Goal: Check status: Check status

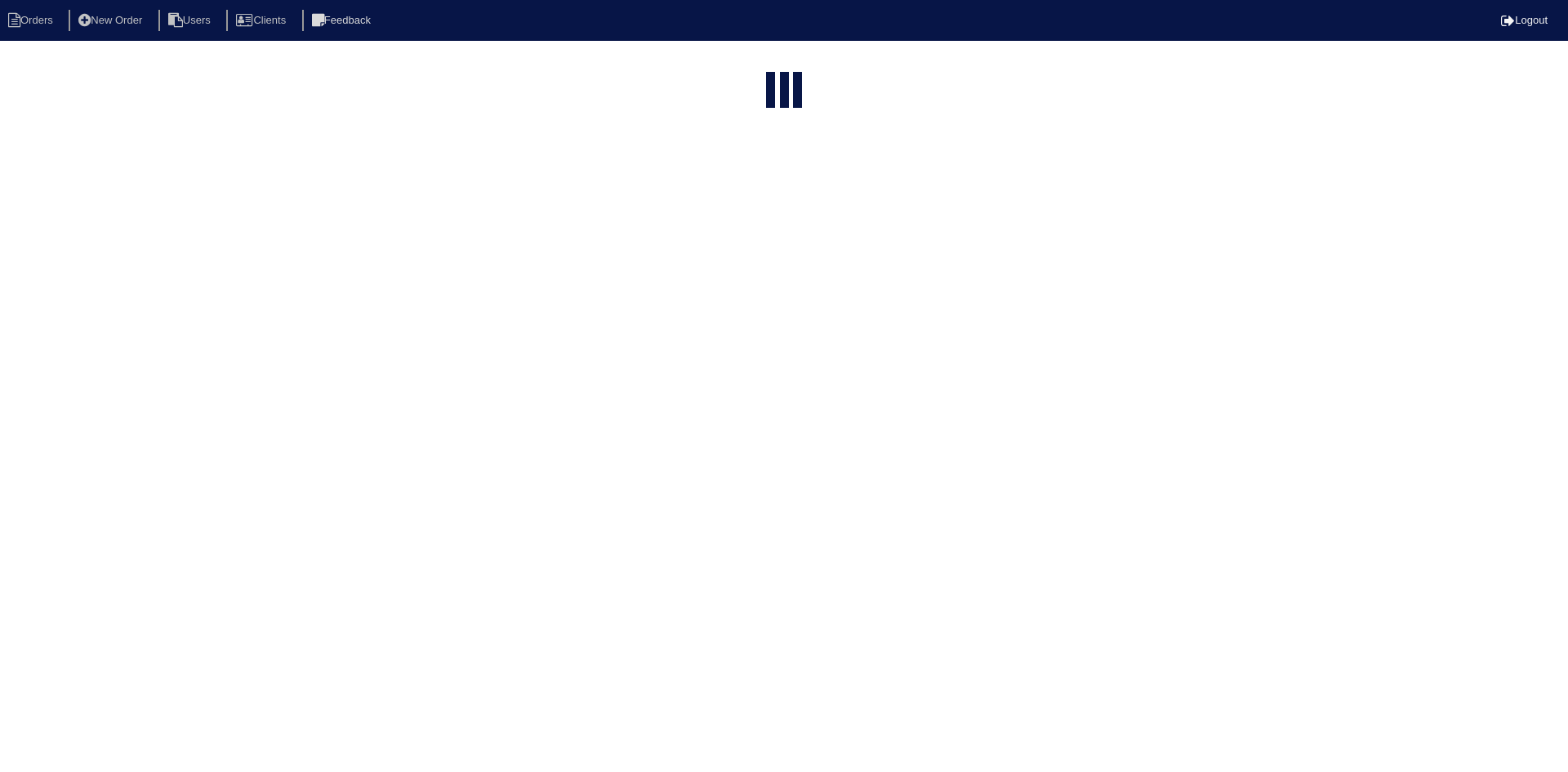
select select "15"
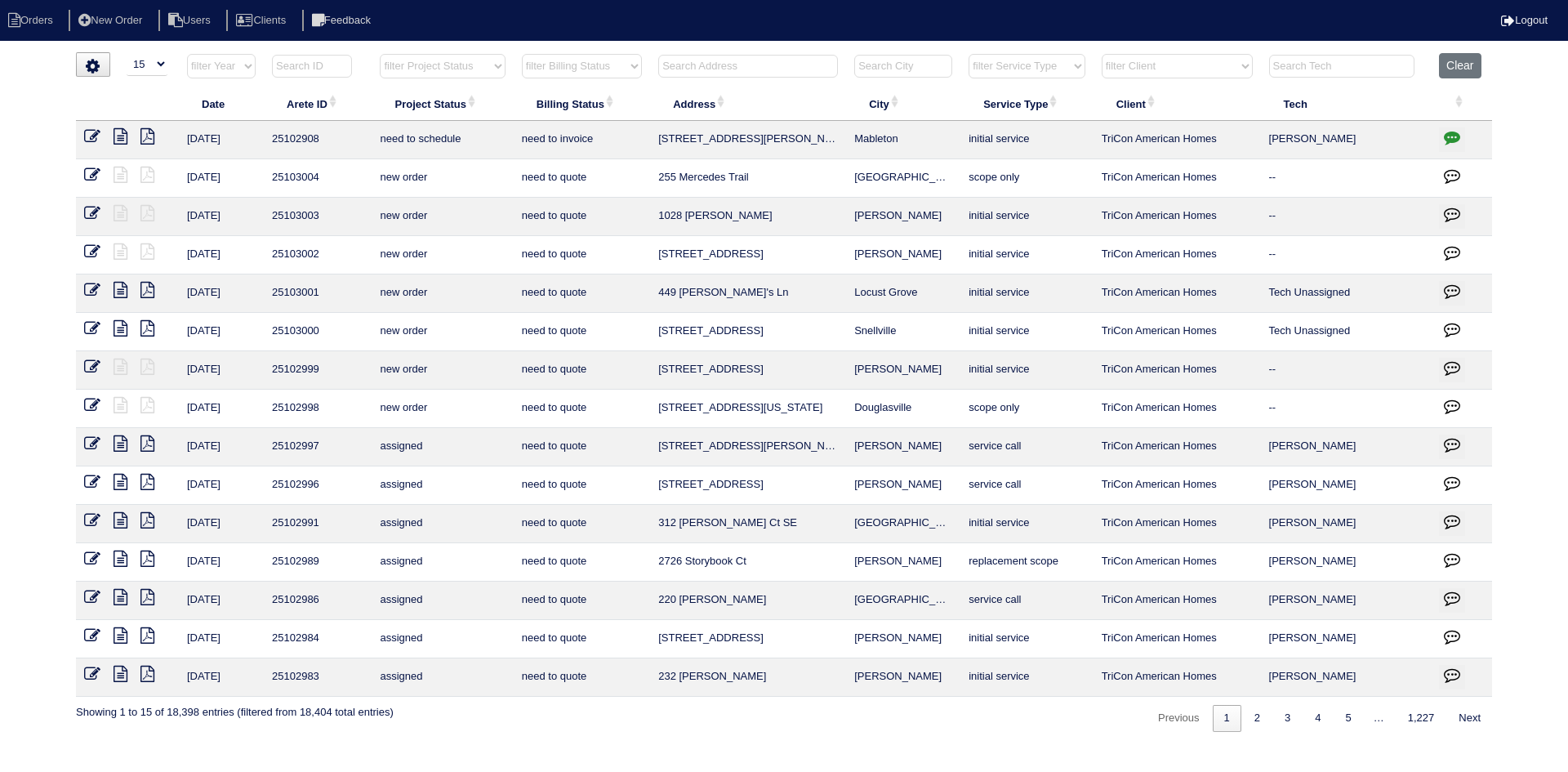
click at [791, 66] on input "text" at bounding box center [748, 66] width 180 height 23
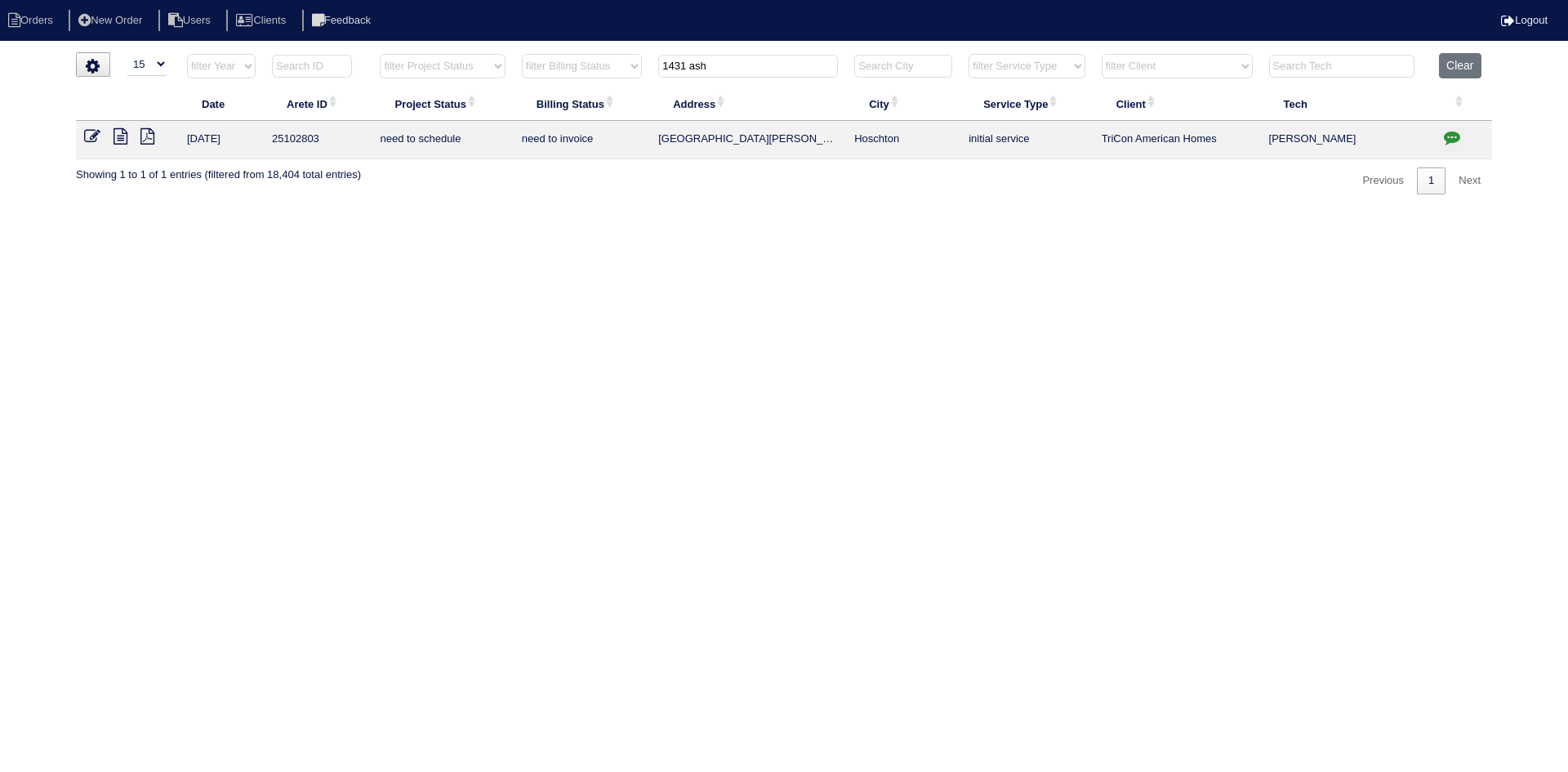
type input "1431 ash"
click at [124, 140] on icon at bounding box center [120, 136] width 14 height 16
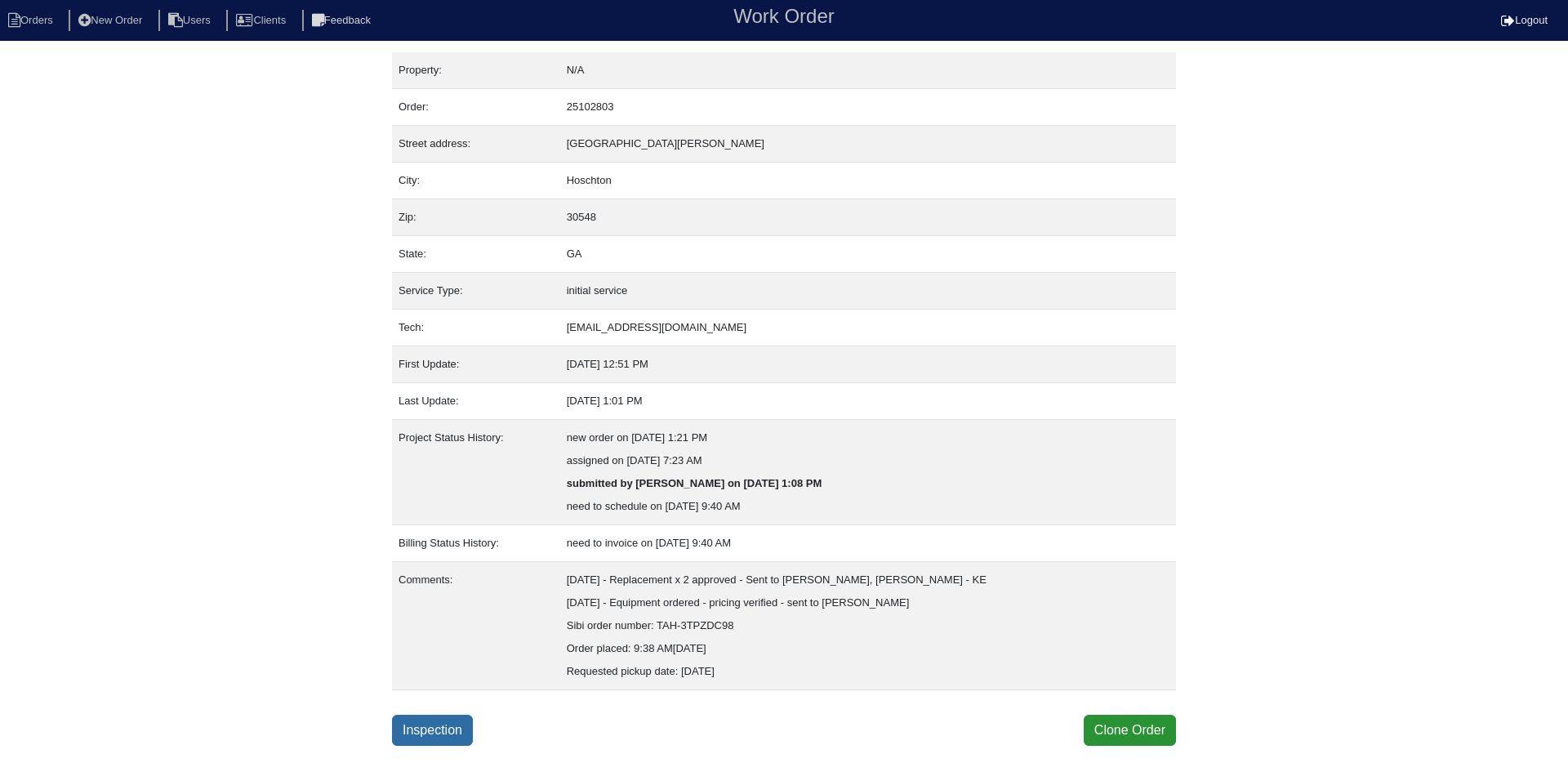
click at [452, 734] on link "Inspection" at bounding box center [432, 731] width 81 height 31
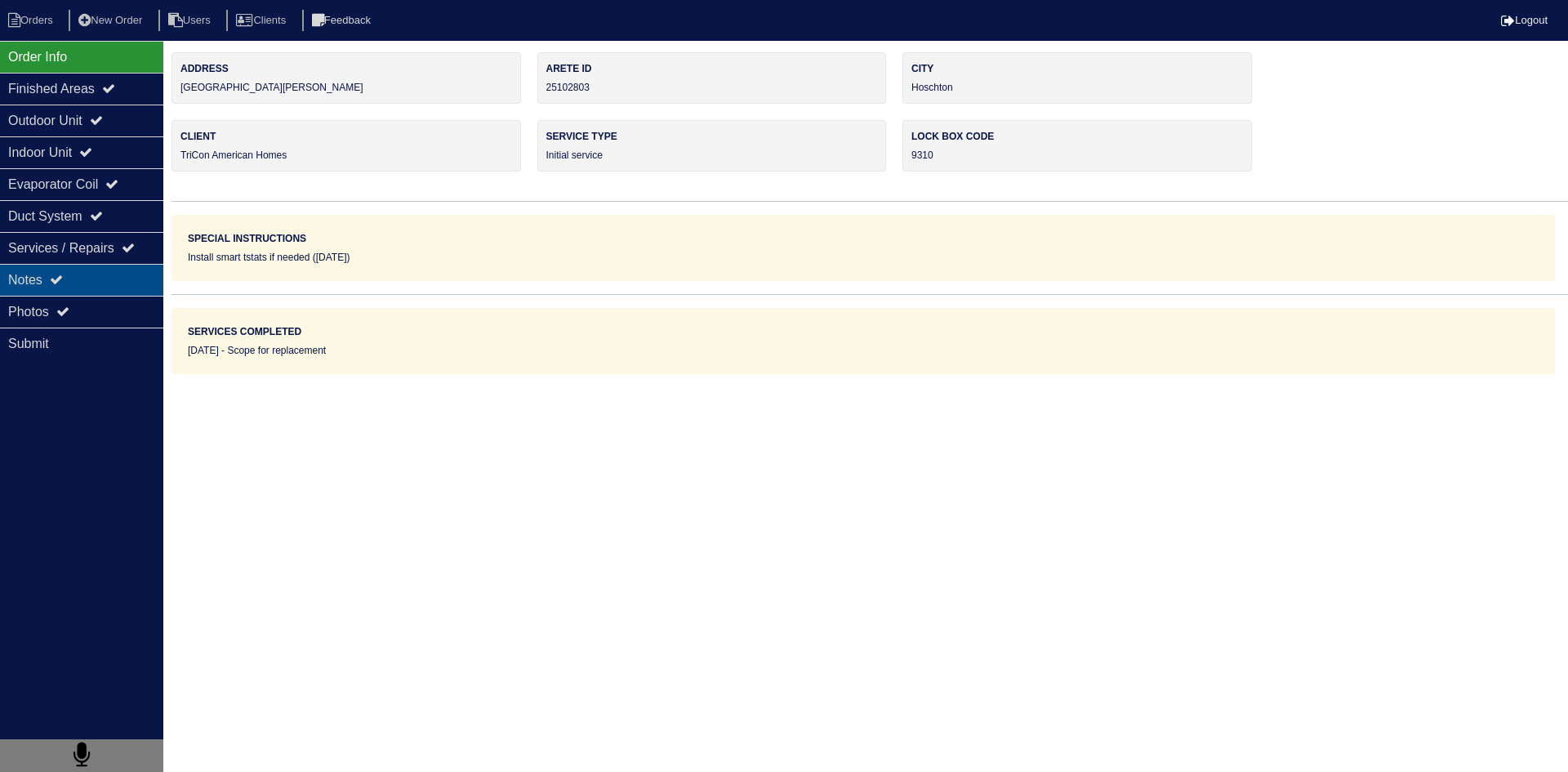
click at [105, 284] on div "Notes" at bounding box center [81, 279] width 163 height 32
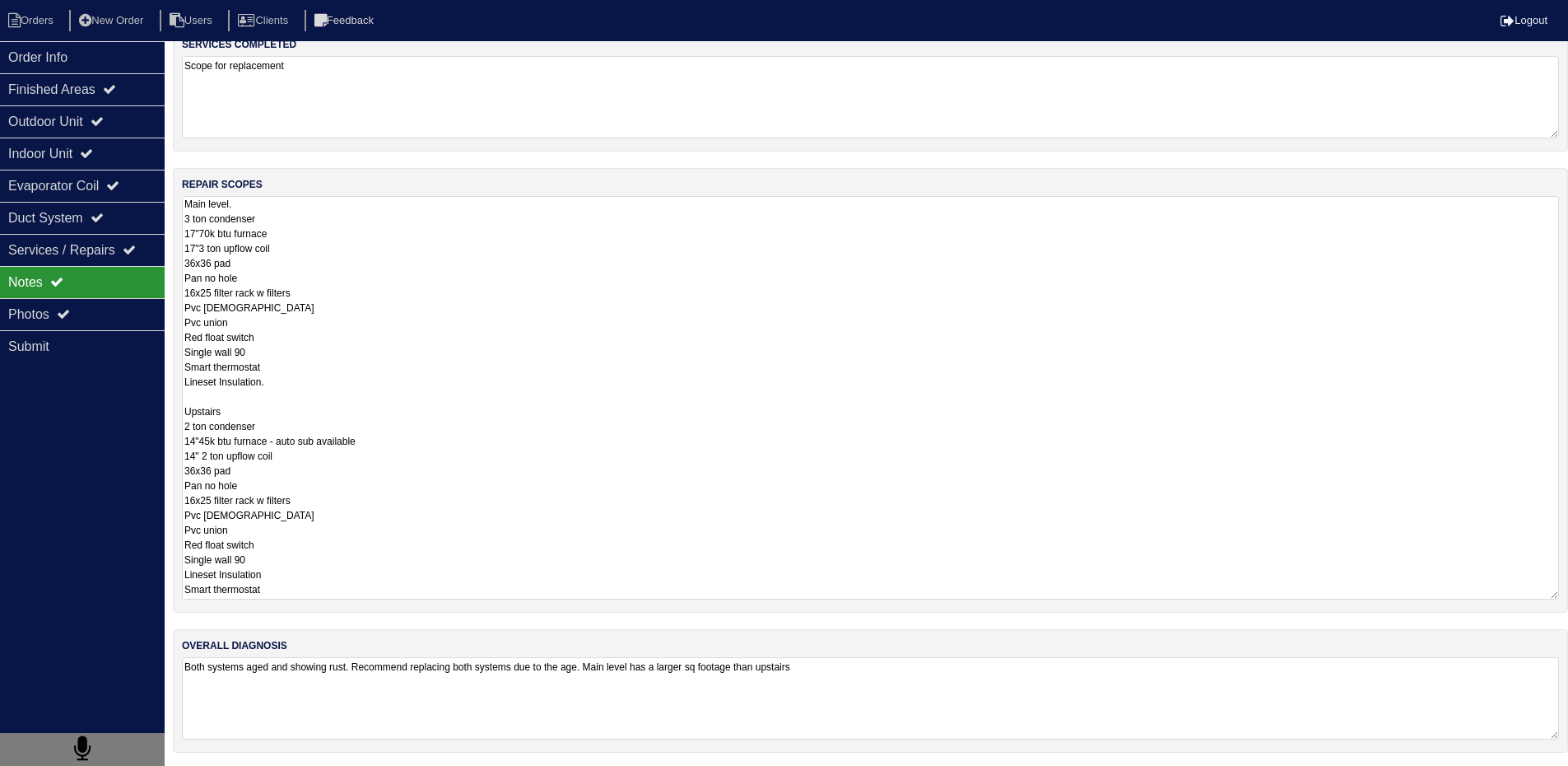
scroll to position [168, 0]
drag, startPoint x: 185, startPoint y: 371, endPoint x: 352, endPoint y: 765, distance: 427.9
click at [352, 765] on div "materials used N/a services completed Scope for replacement repair scopes Main …" at bounding box center [869, 325] width 1395 height 880
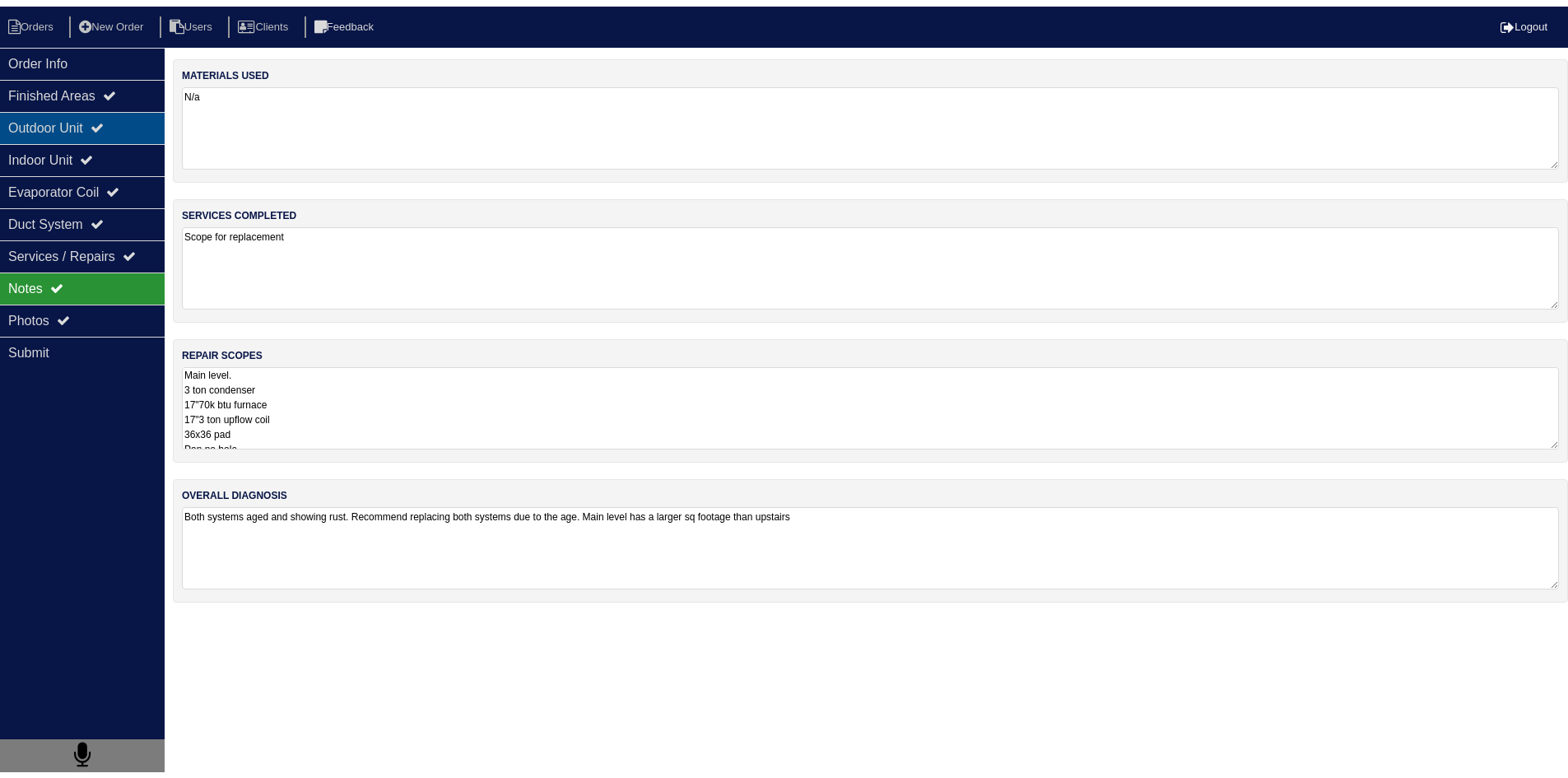
scroll to position [0, 0]
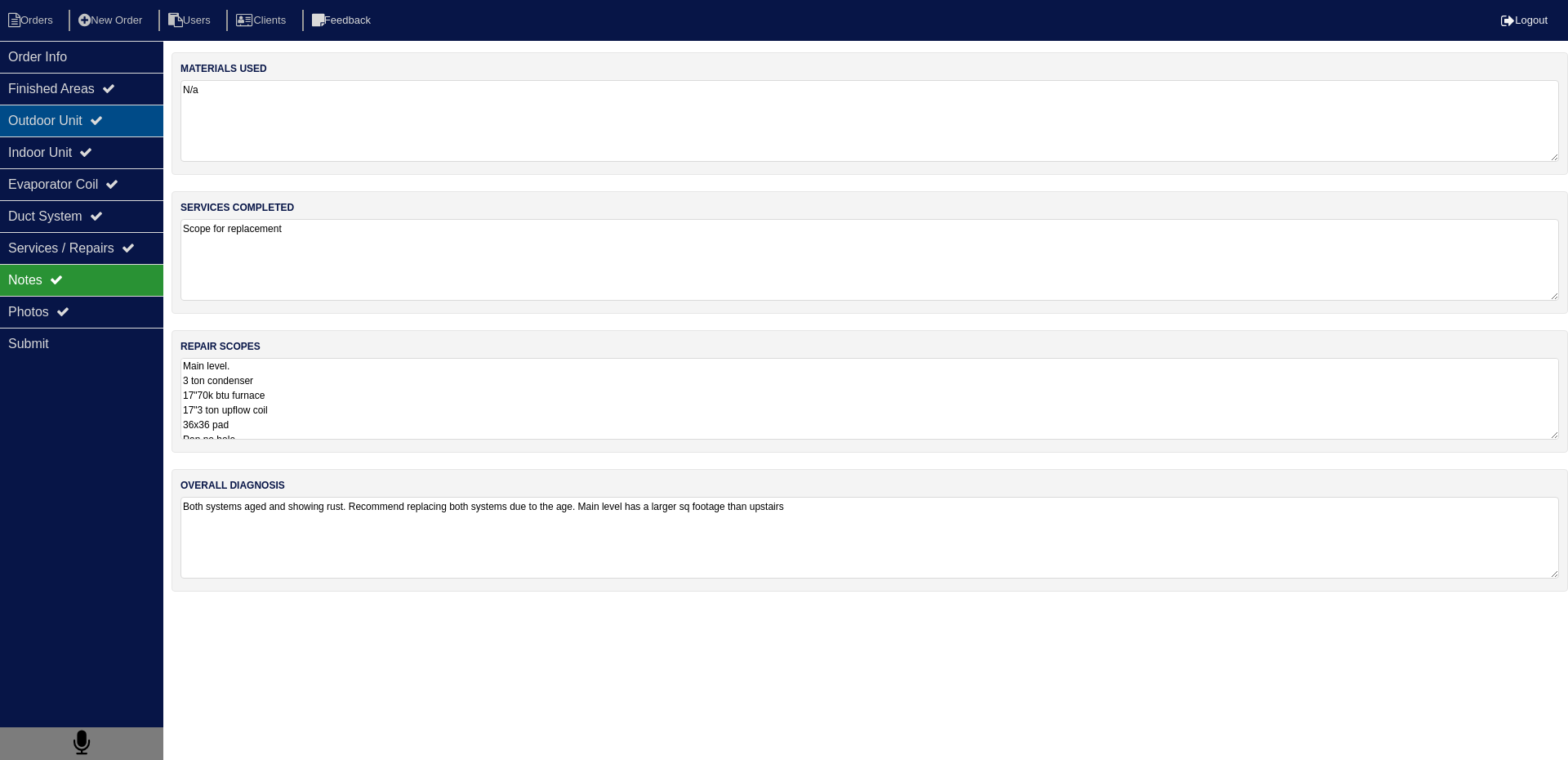
click at [66, 117] on div "Outdoor Unit" at bounding box center [81, 120] width 163 height 32
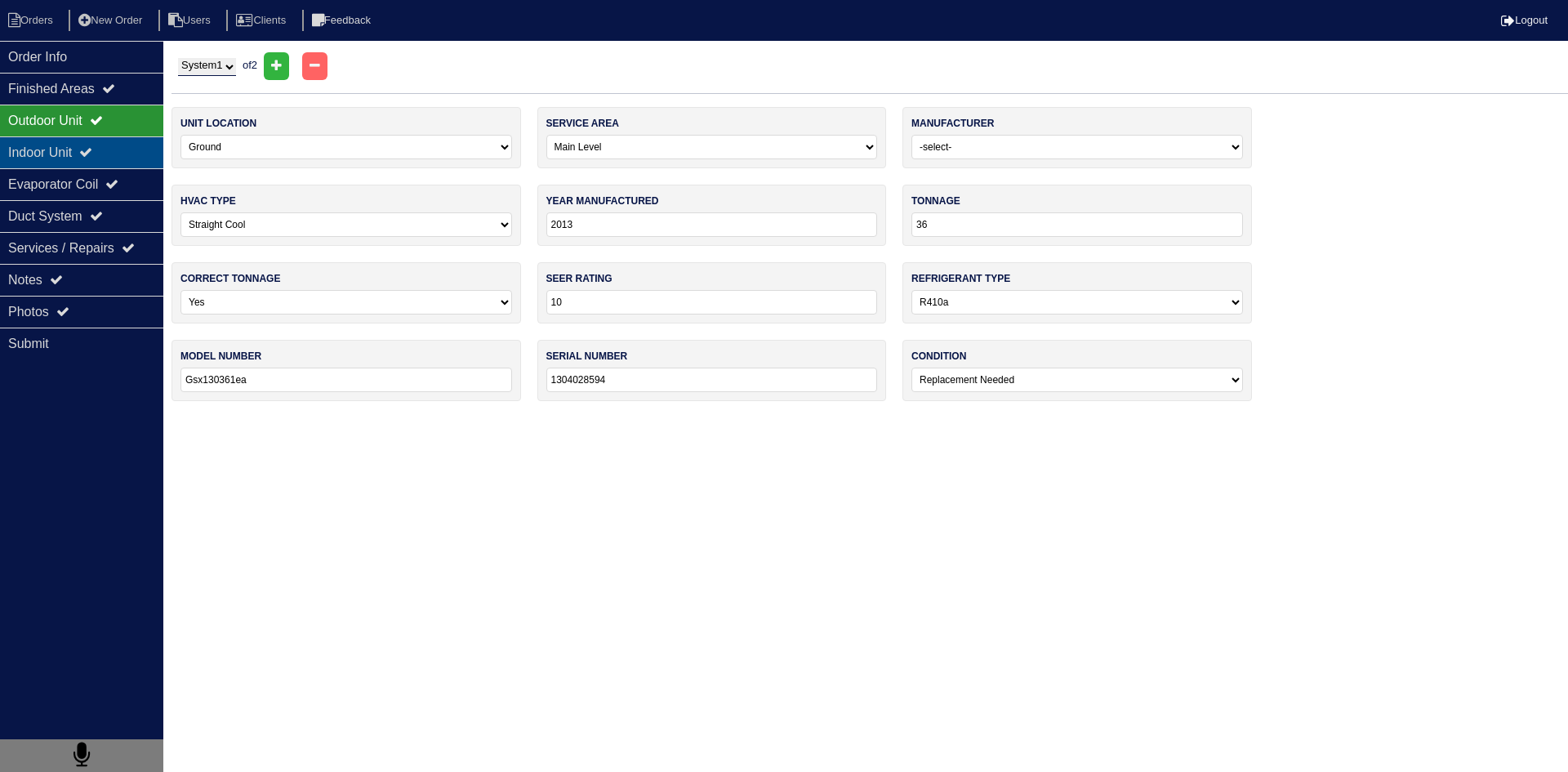
click at [36, 147] on div "Indoor Unit" at bounding box center [81, 151] width 163 height 32
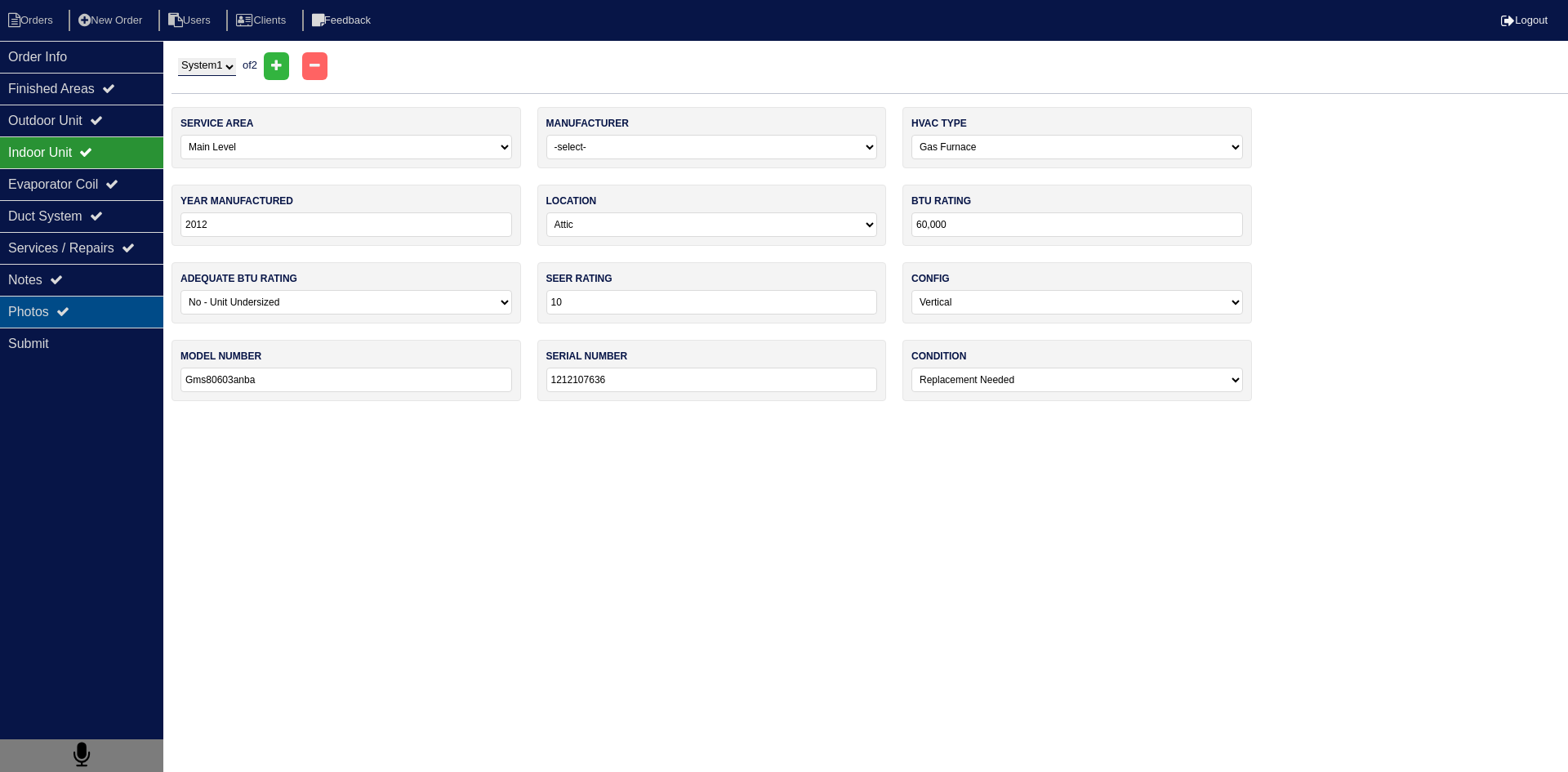
click at [105, 319] on div "Photos" at bounding box center [81, 311] width 163 height 32
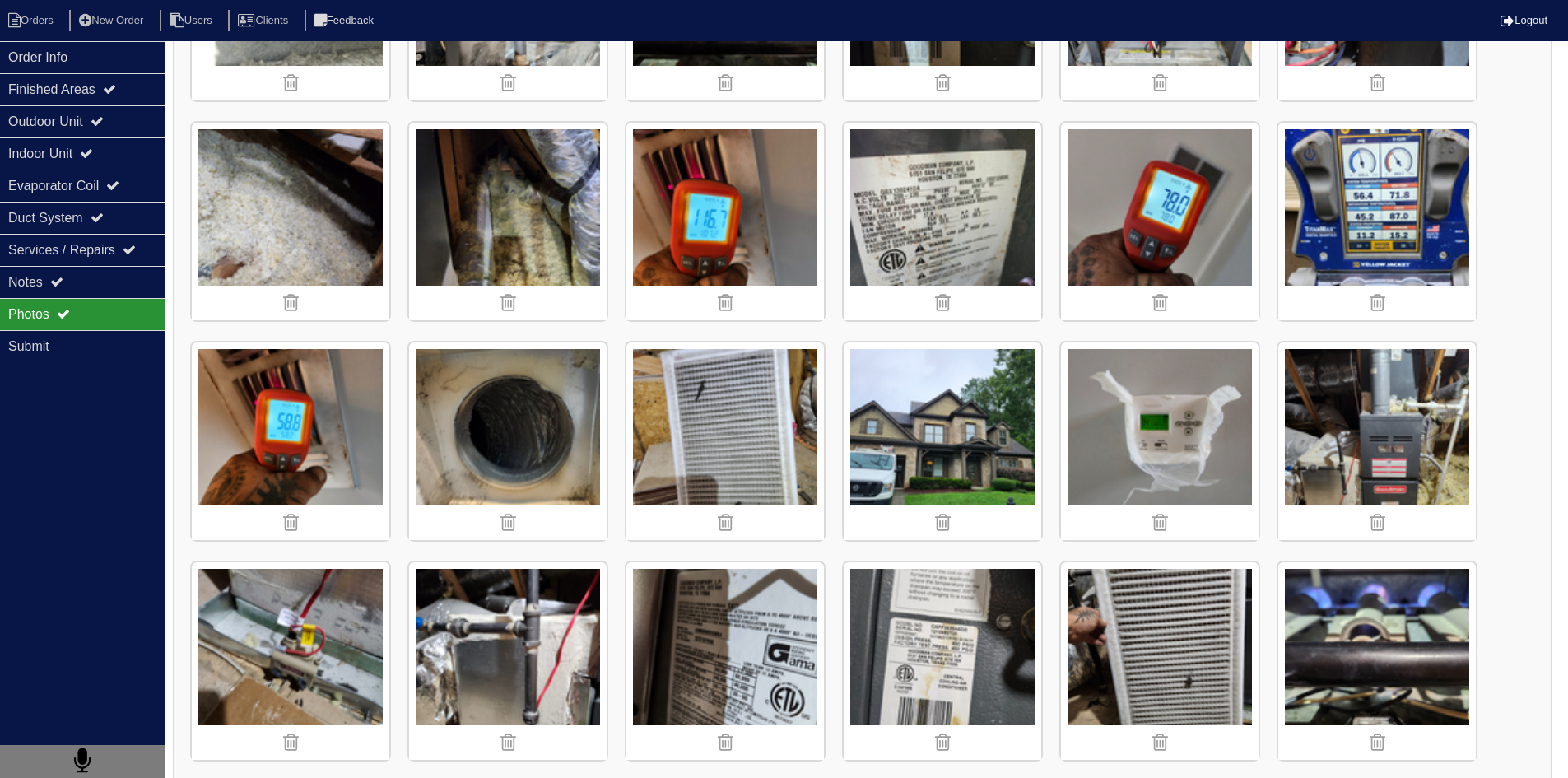
scroll to position [659, 0]
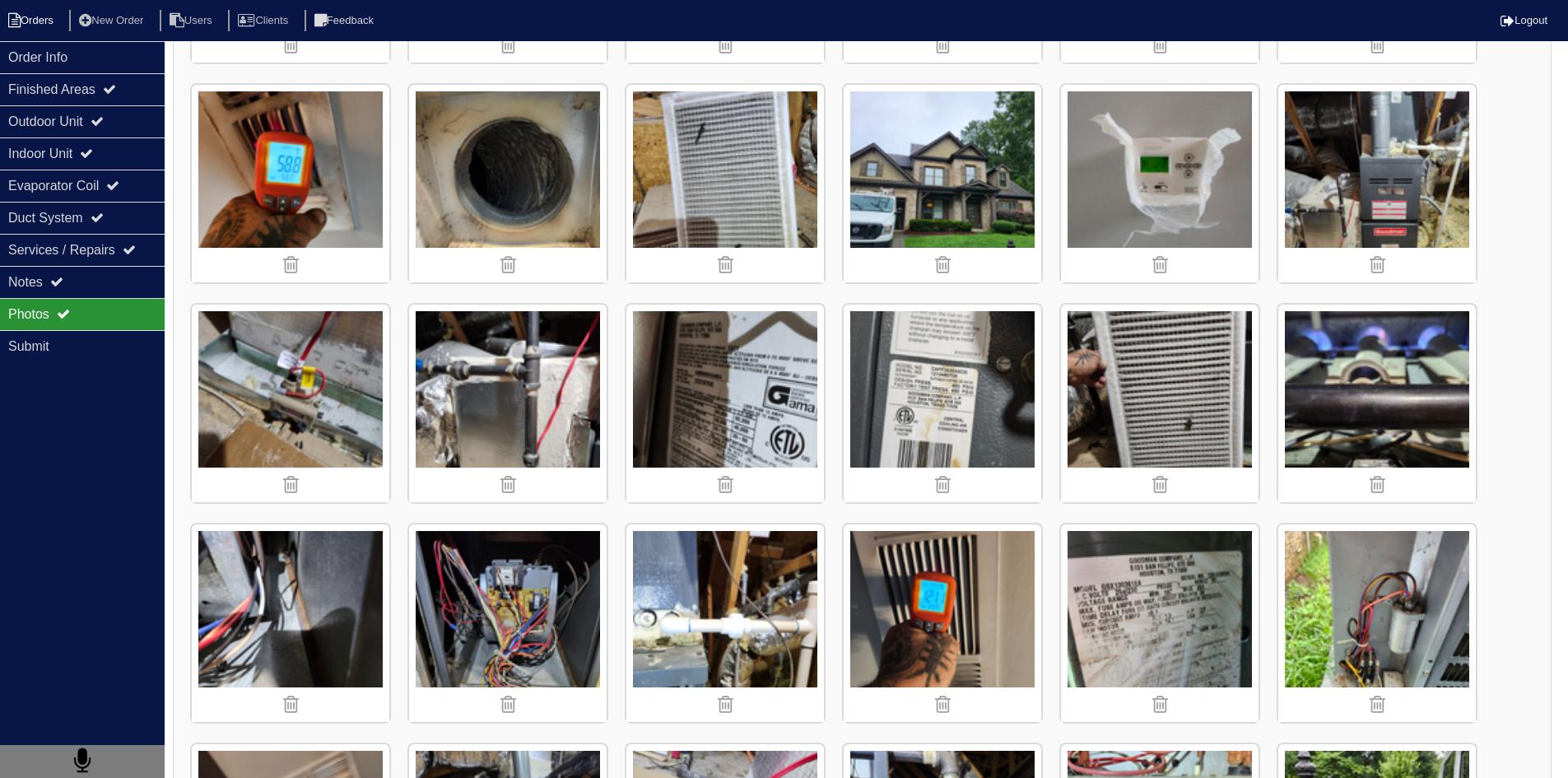
click at [52, 19] on li "Orders" at bounding box center [33, 21] width 66 height 22
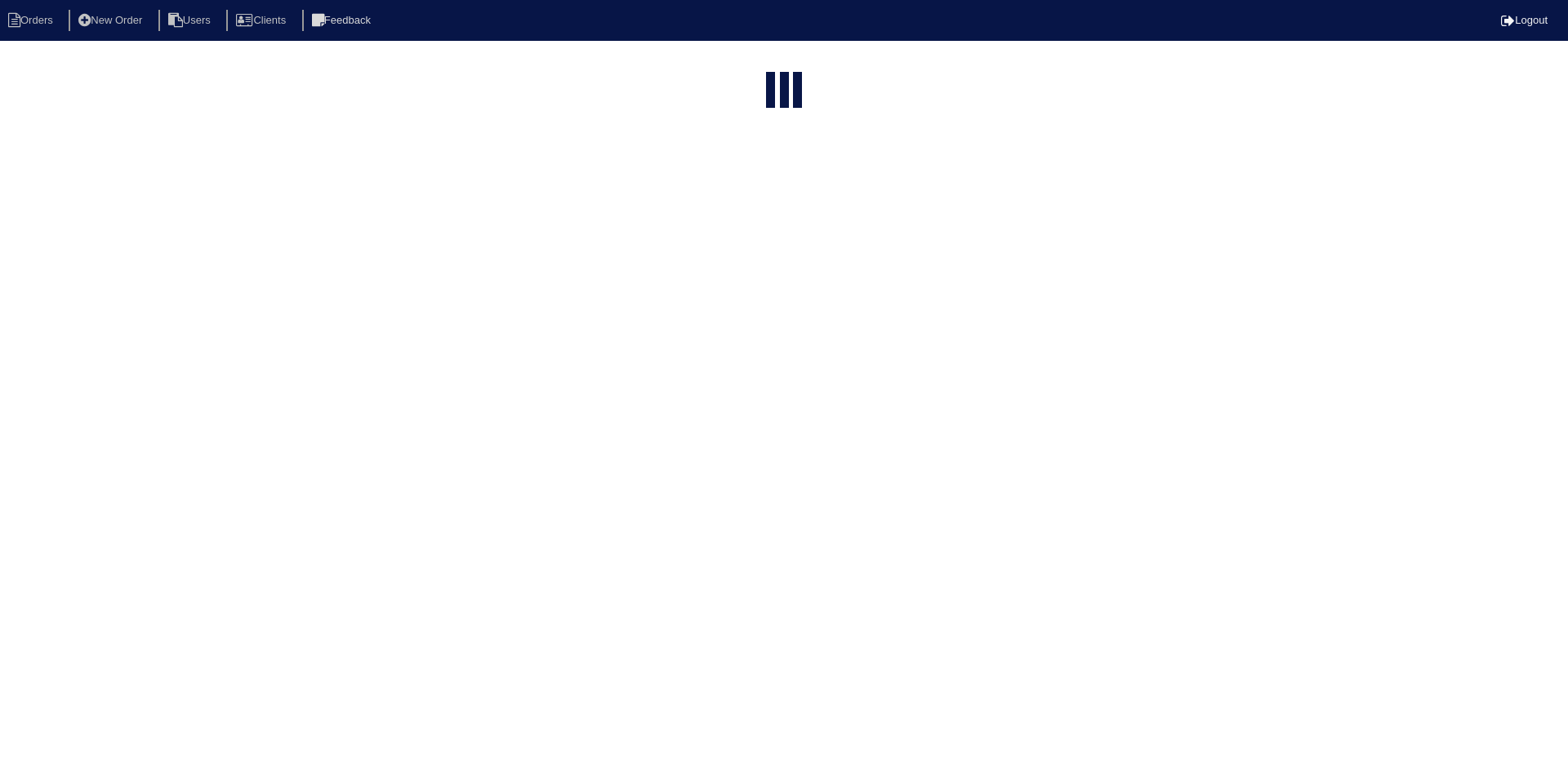
select select "15"
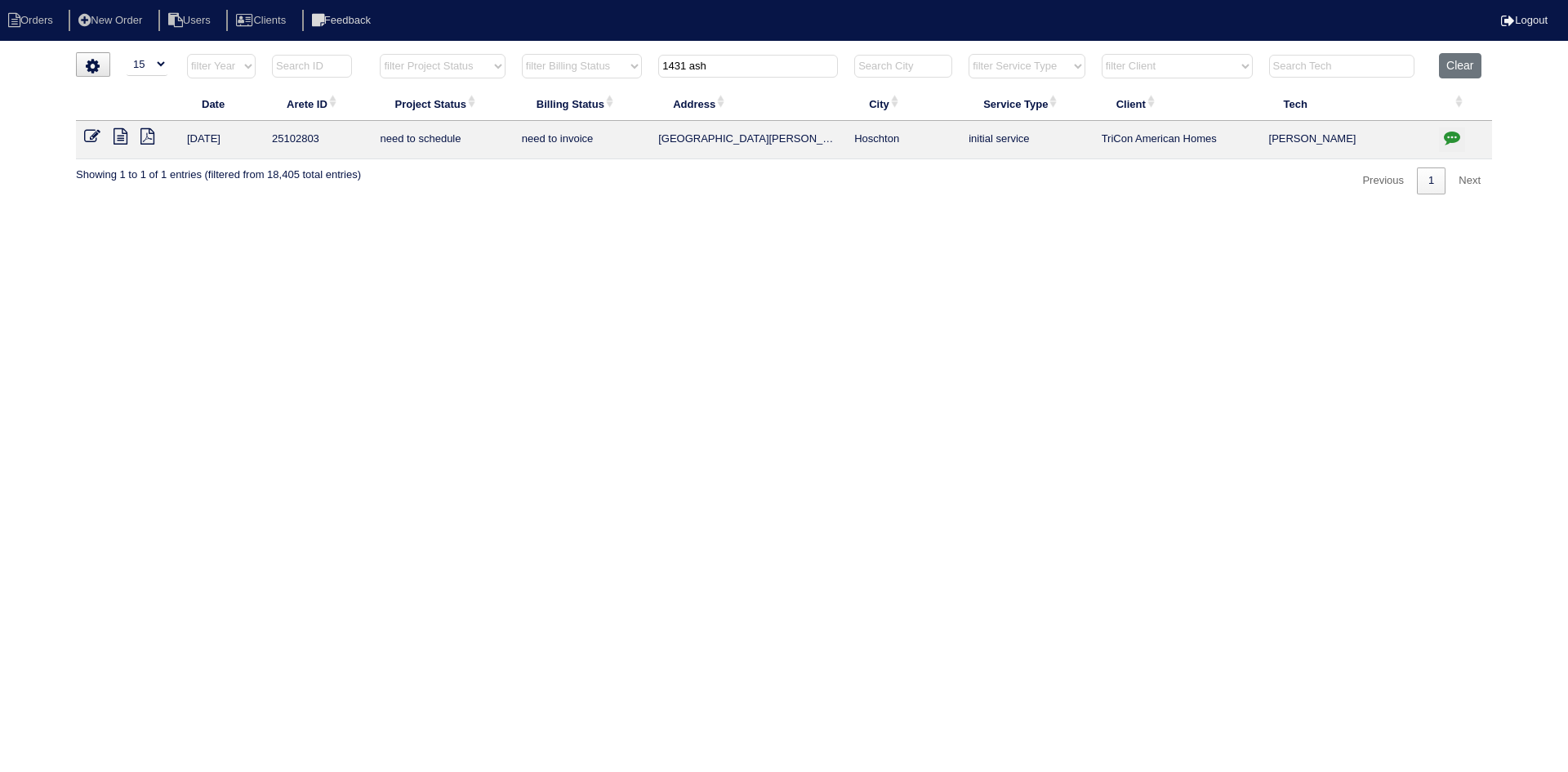
click at [755, 68] on input "1431 ash" at bounding box center [748, 66] width 180 height 23
click at [756, 68] on input "1431 ash" at bounding box center [748, 66] width 180 height 23
click at [756, 68] on input "1431 ash" at bounding box center [748, 66] width 180 height 23
type input "15 [PERSON_NAME]"
